Goal: Transaction & Acquisition: Purchase product/service

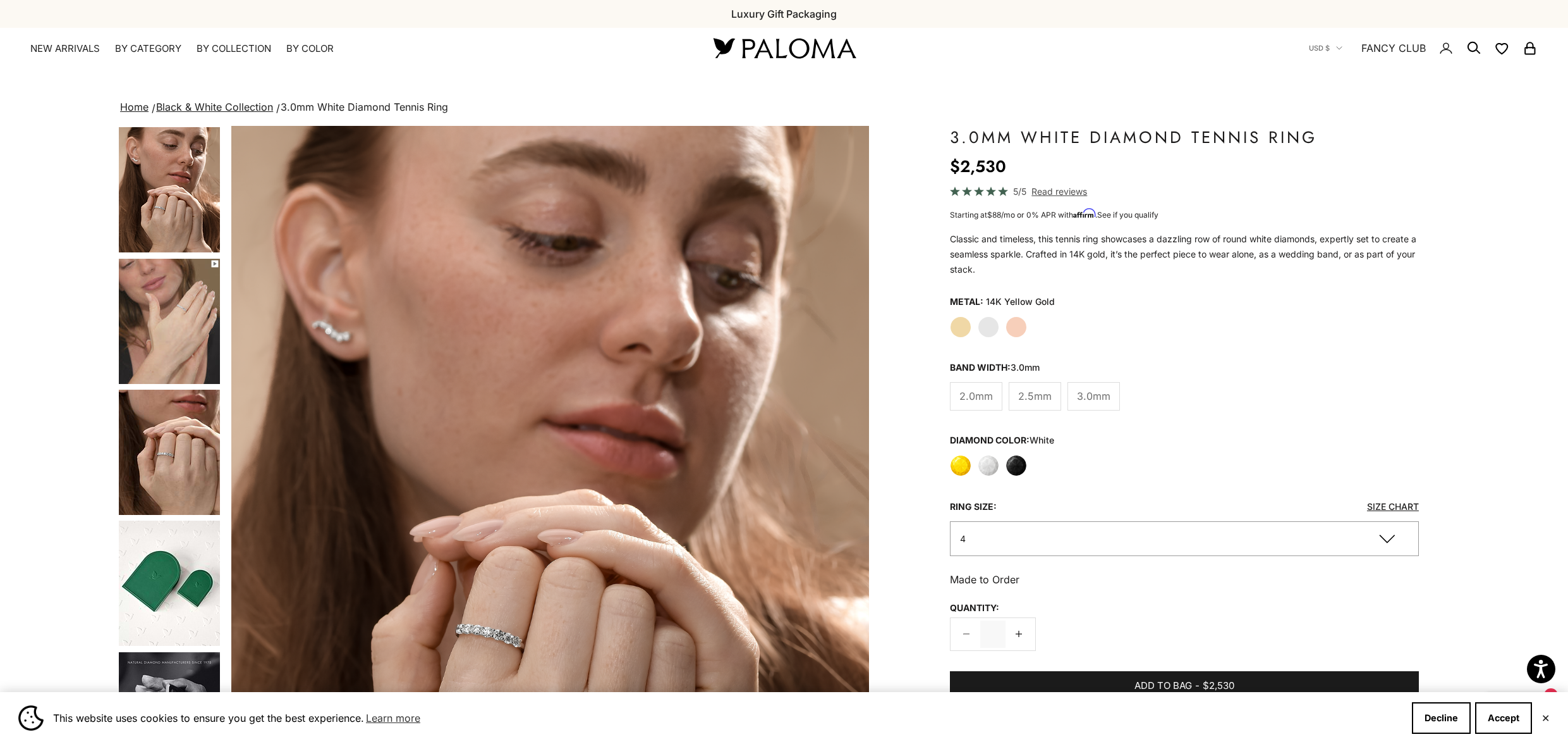
click at [962, 466] on label "Yellow" at bounding box center [961, 465] width 21 height 21
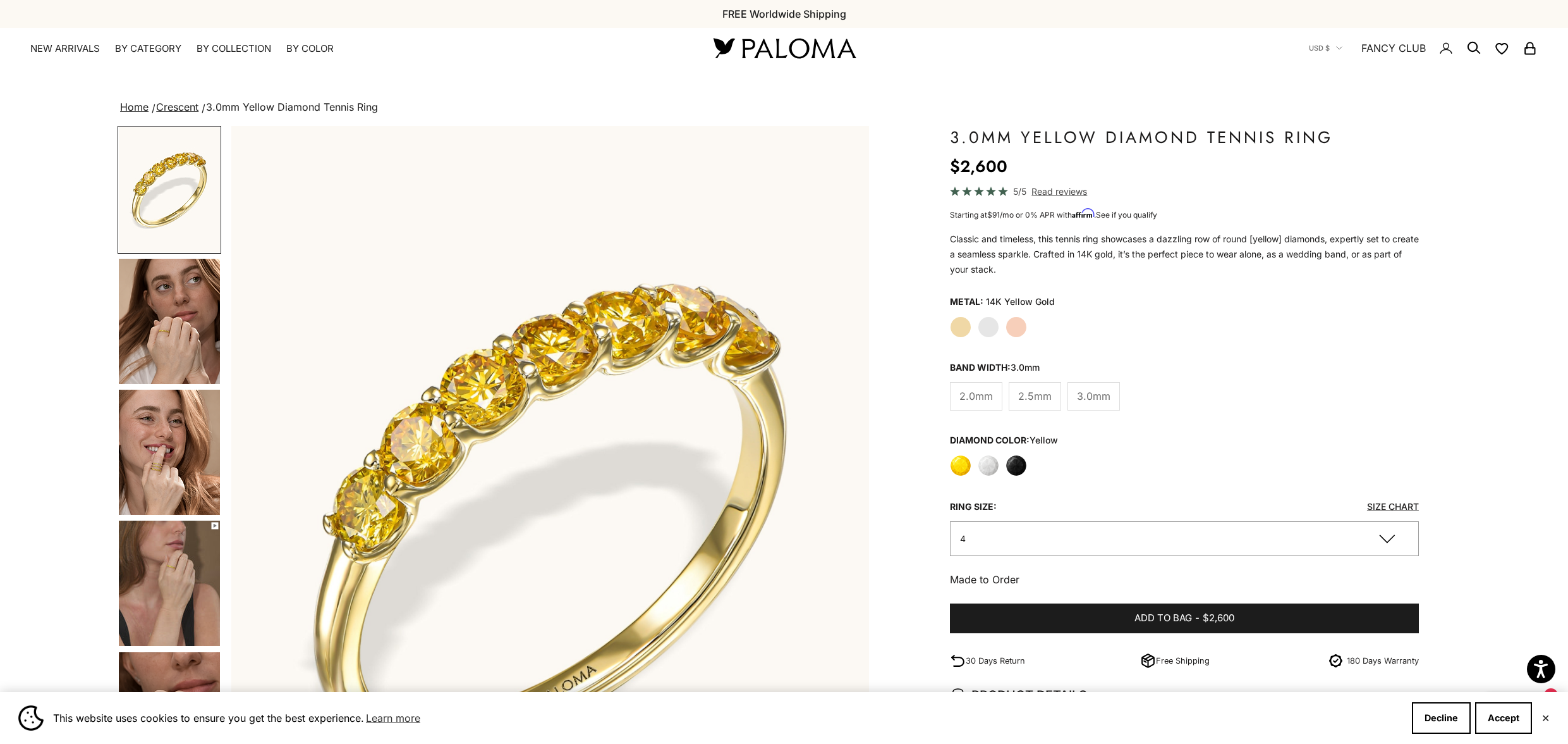
click at [1020, 330] on label "Rose Gold" at bounding box center [1016, 327] width 21 height 21
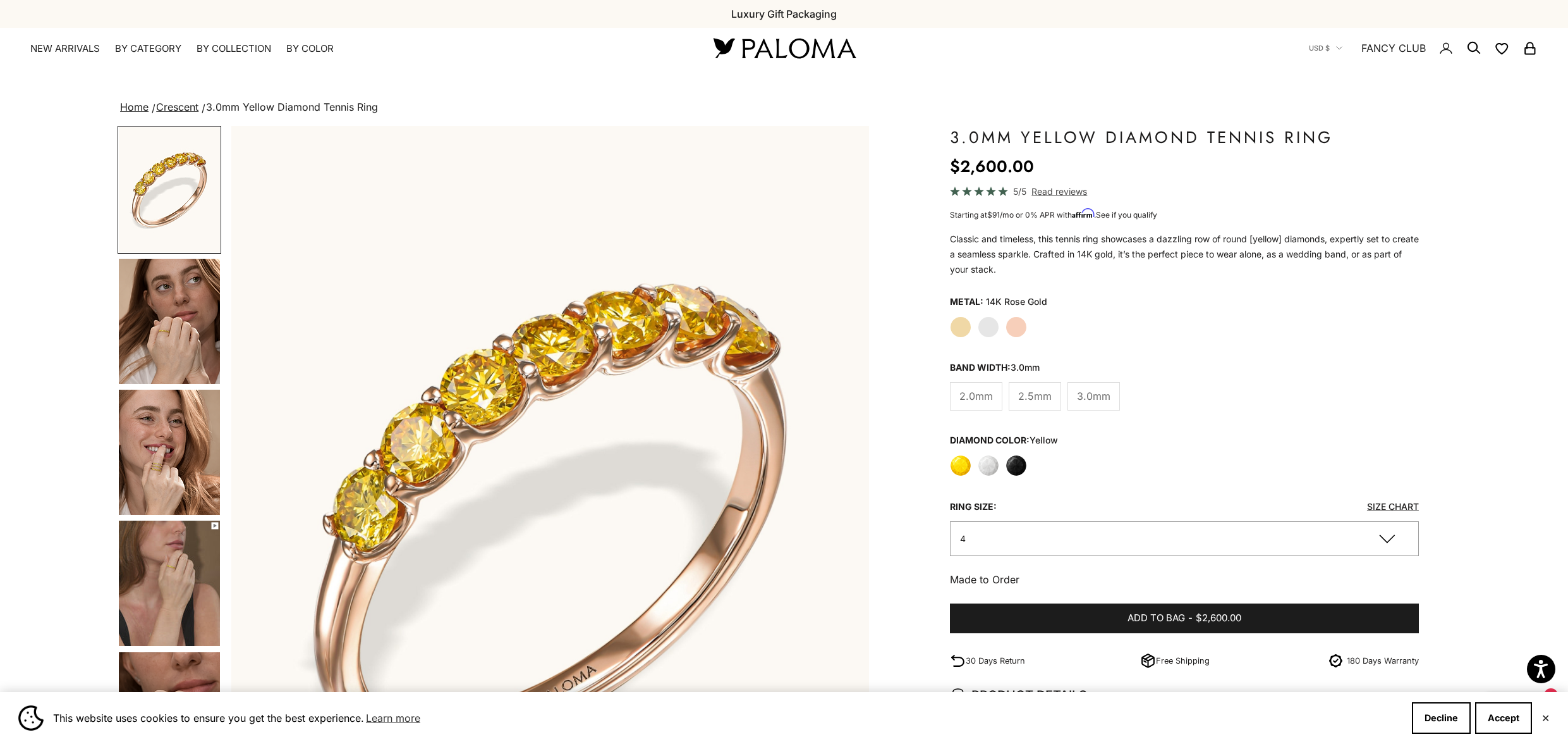
click at [991, 465] on label "White" at bounding box center [988, 465] width 21 height 21
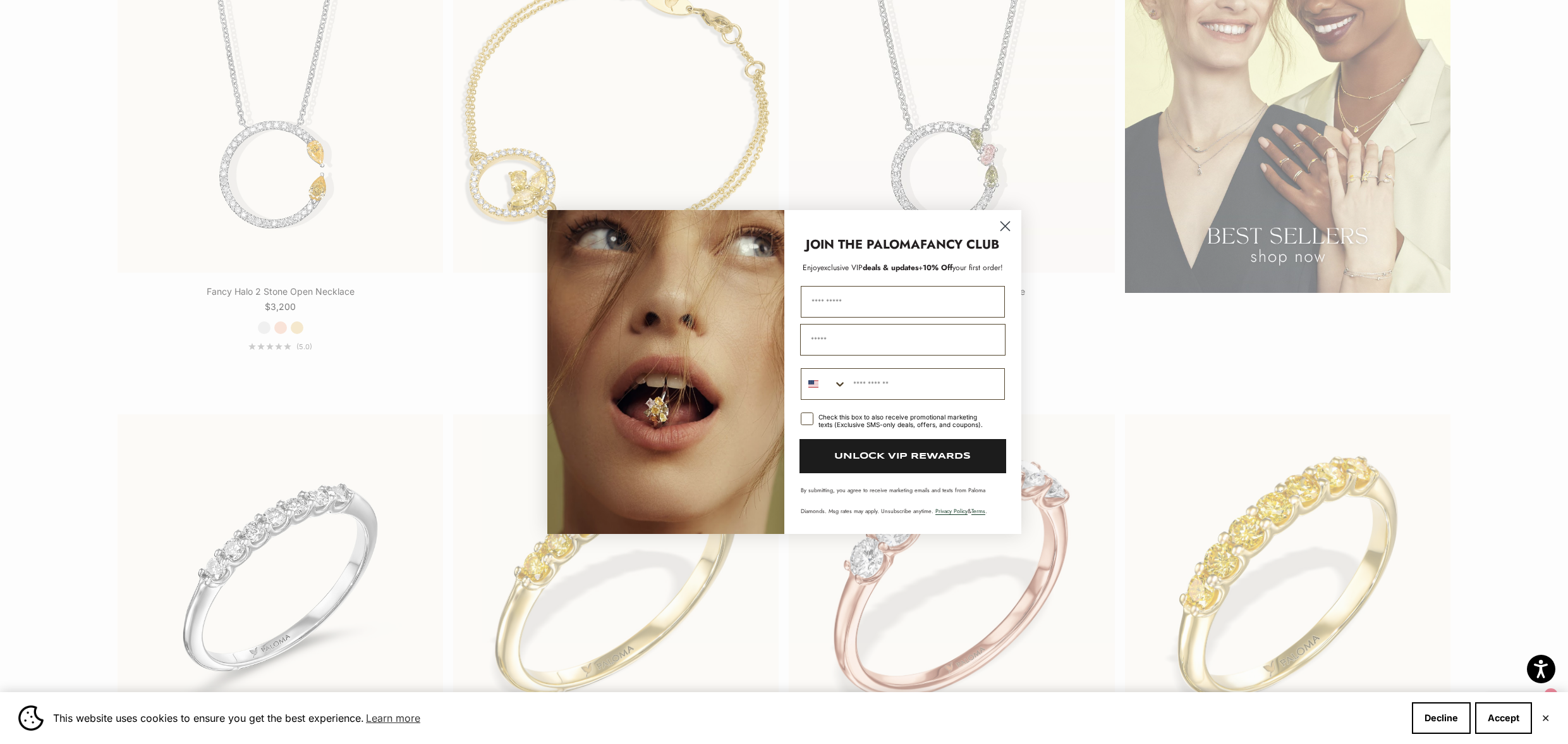
scroll to position [2400, 0]
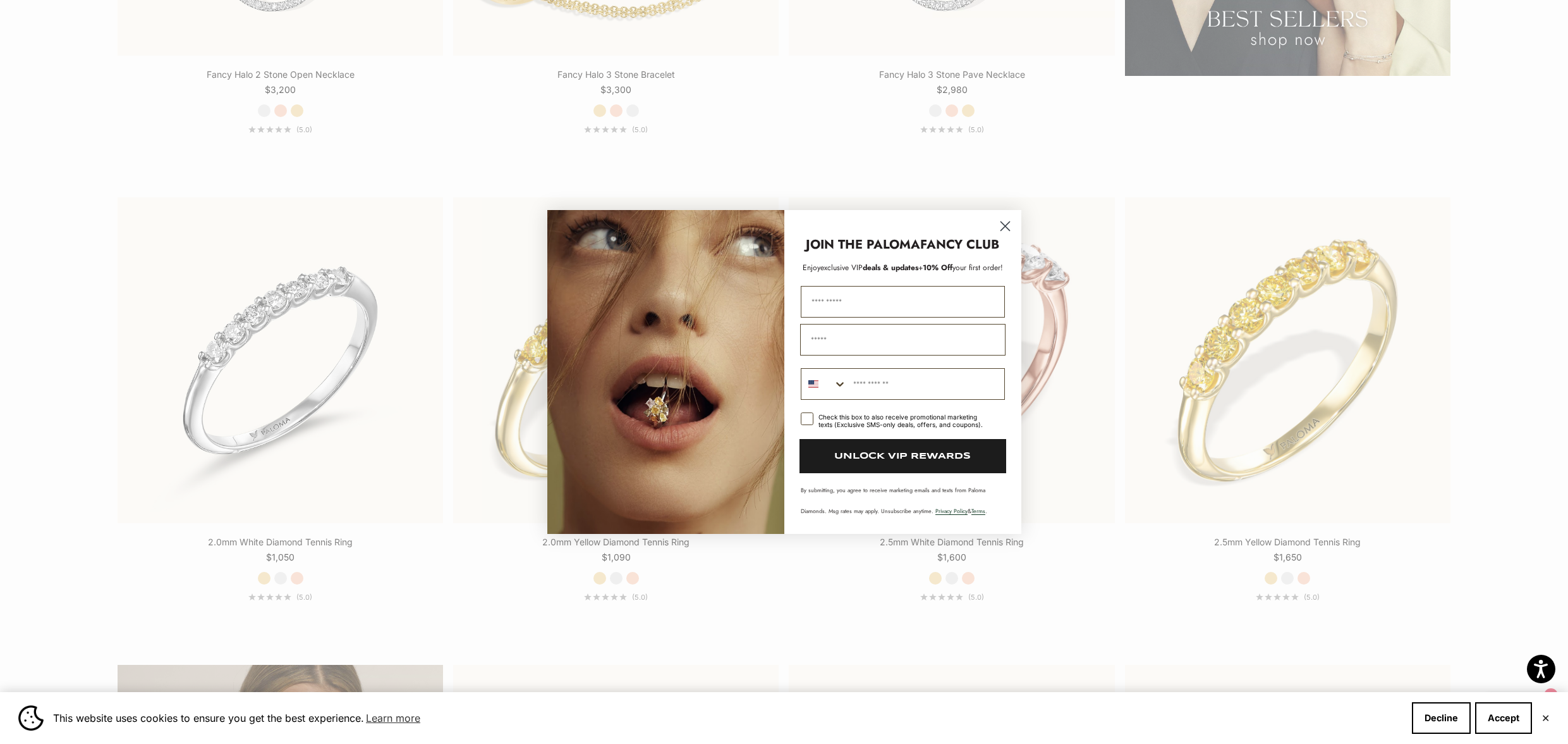
click at [1003, 225] on icon "Close dialog" at bounding box center [1005, 226] width 9 height 9
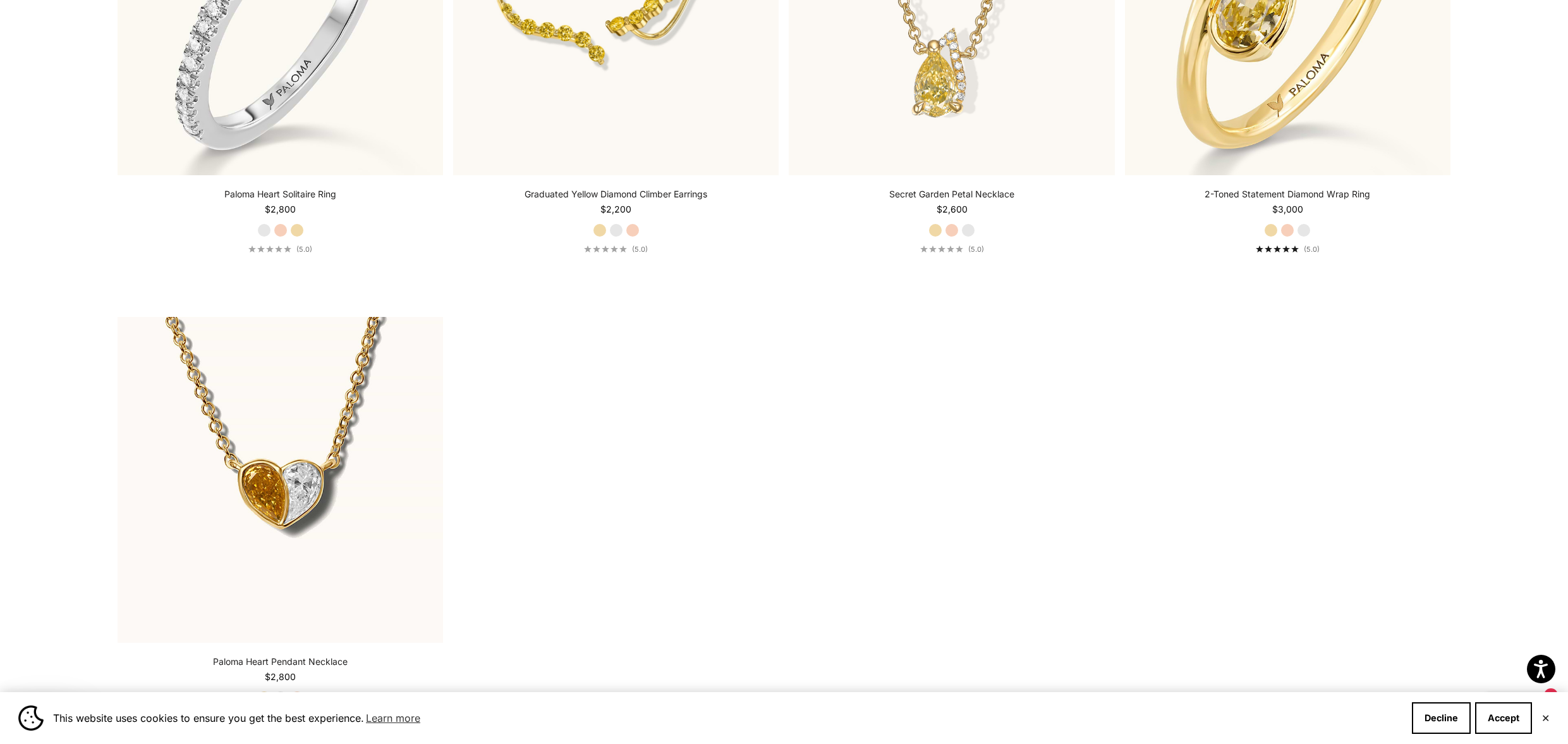
scroll to position [3822, 0]
